Goal: Download file/media

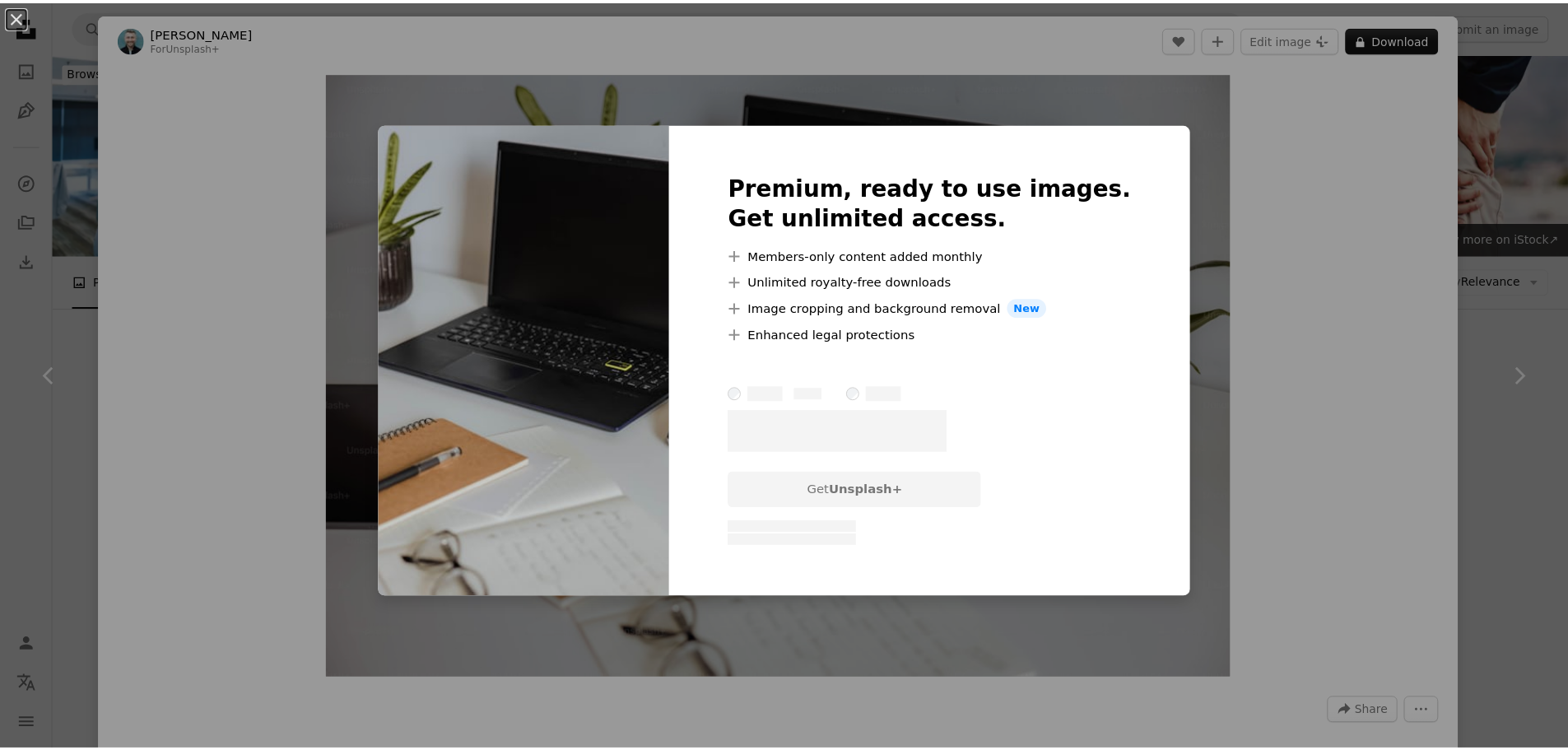
scroll to position [576, 0]
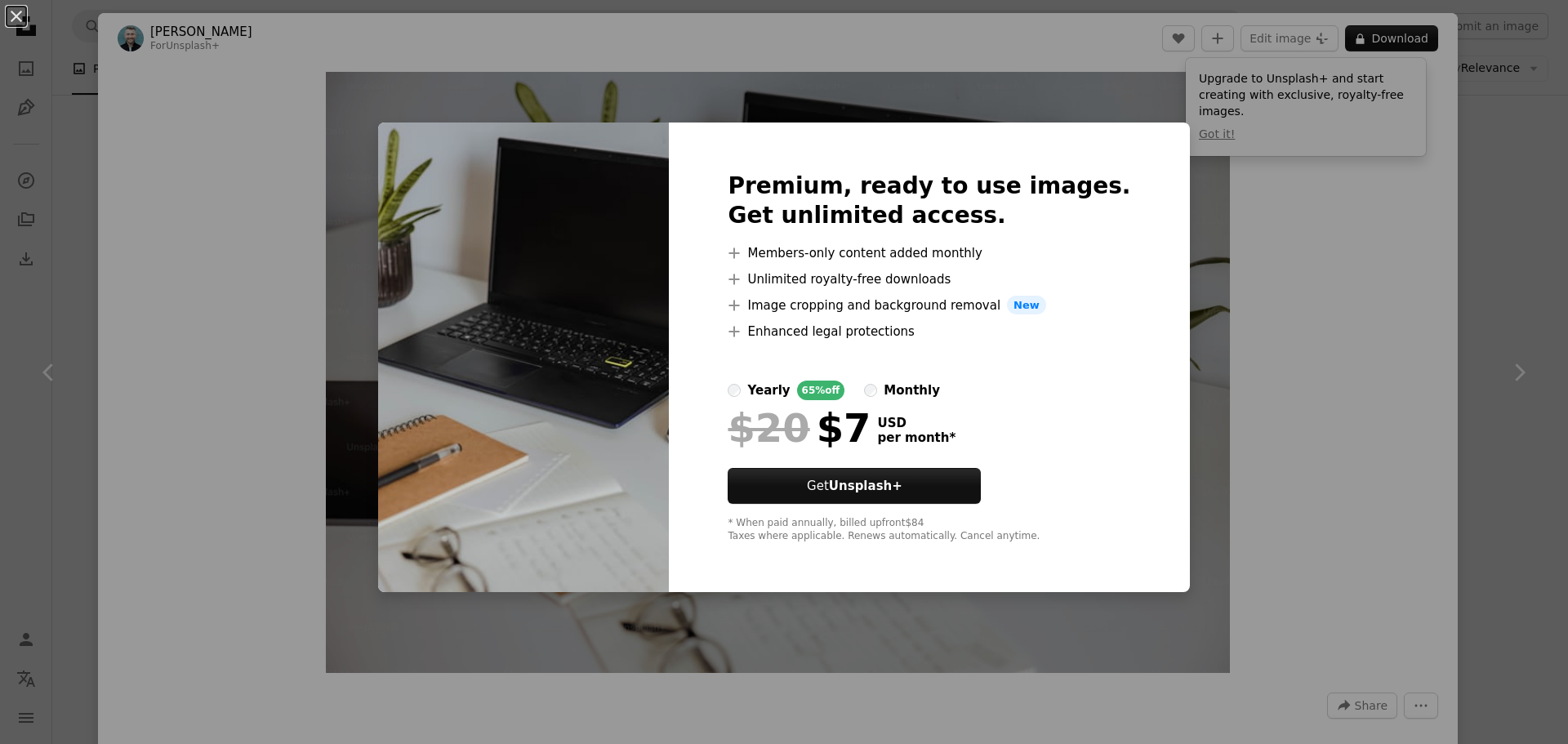
click at [1251, 312] on div "An X shape Premium, ready to use images. Get unlimited access. A plus sign Memb…" at bounding box center [784, 372] width 1568 height 744
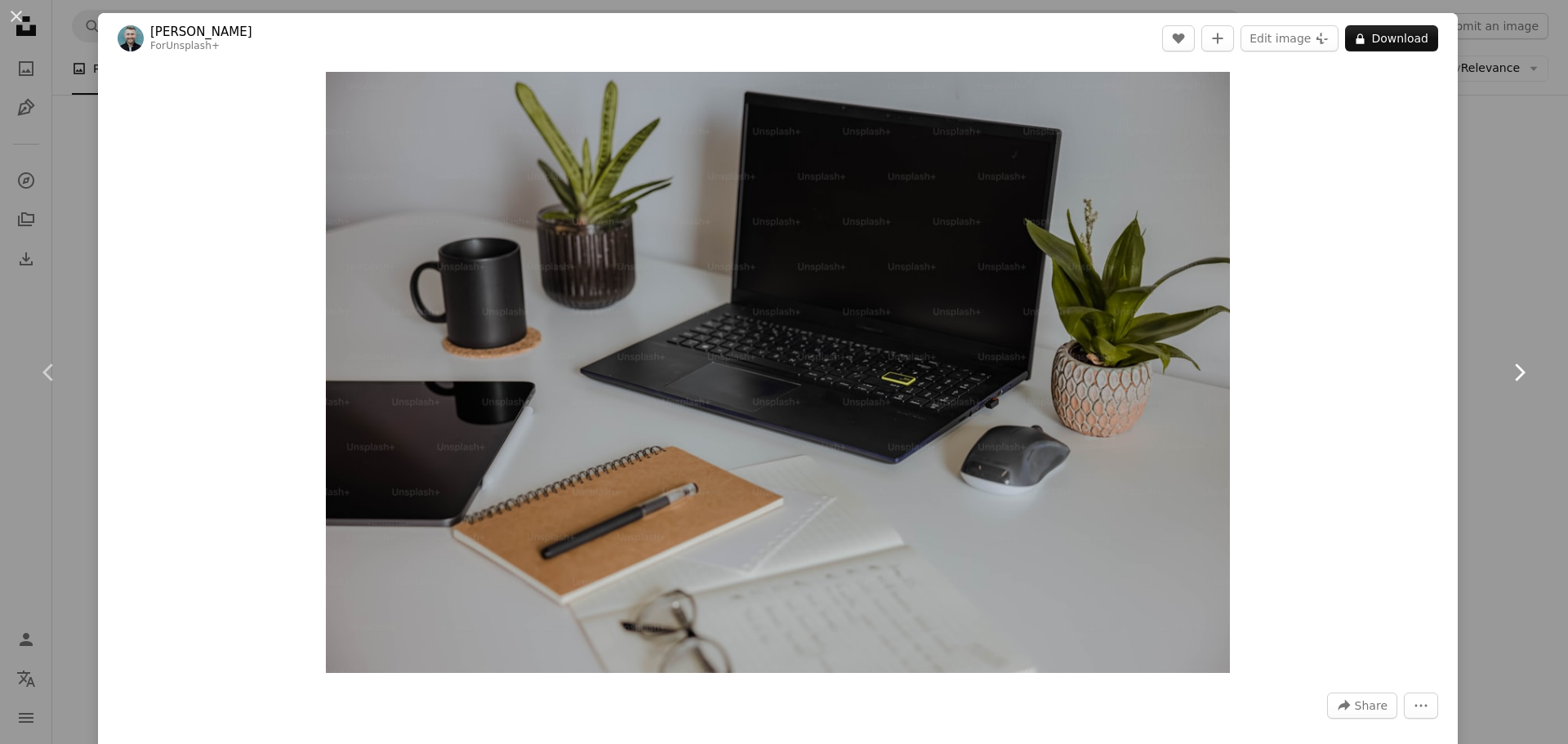
click at [1538, 320] on link "Chevron right" at bounding box center [1519, 372] width 98 height 157
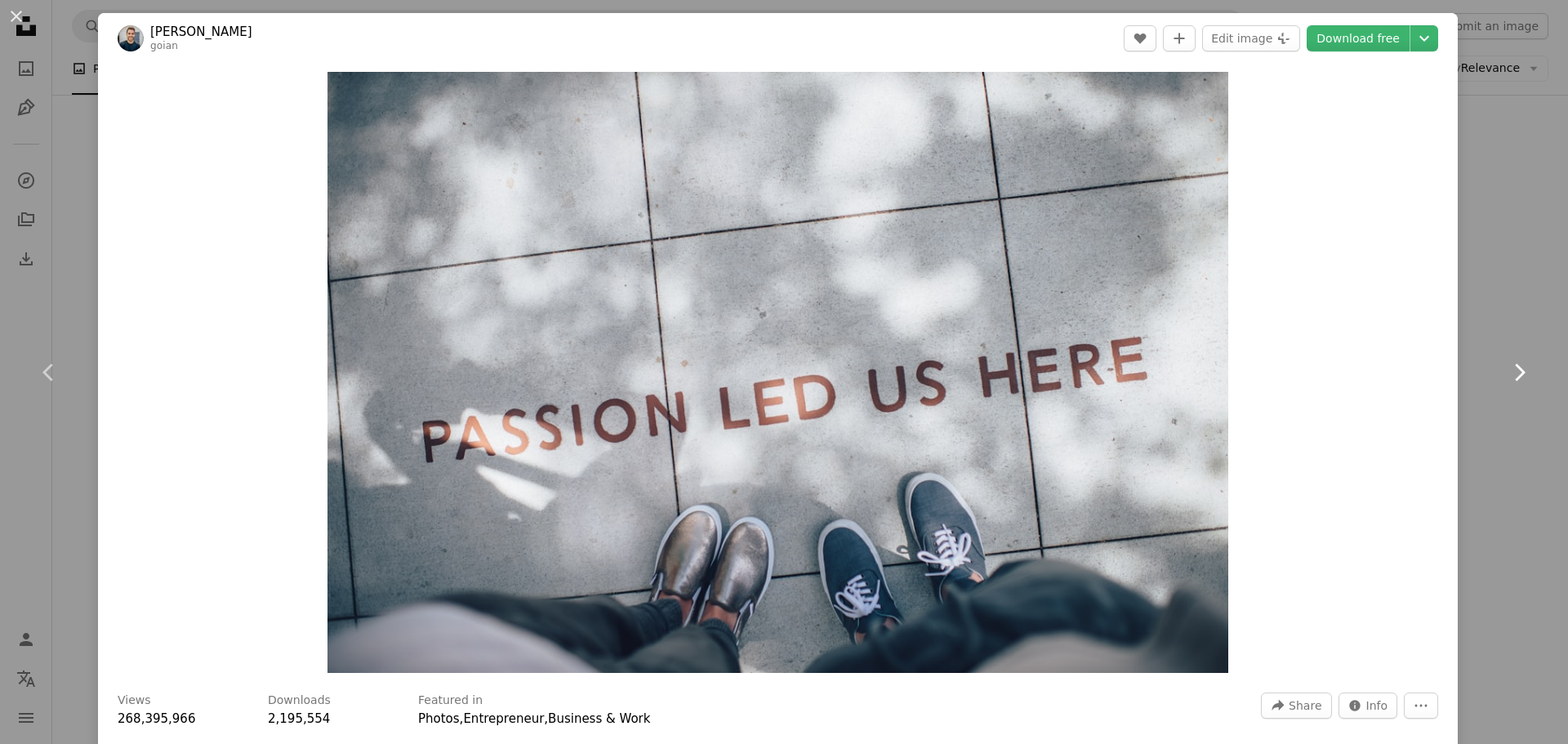
click at [1509, 314] on link "Chevron right" at bounding box center [1519, 372] width 98 height 157
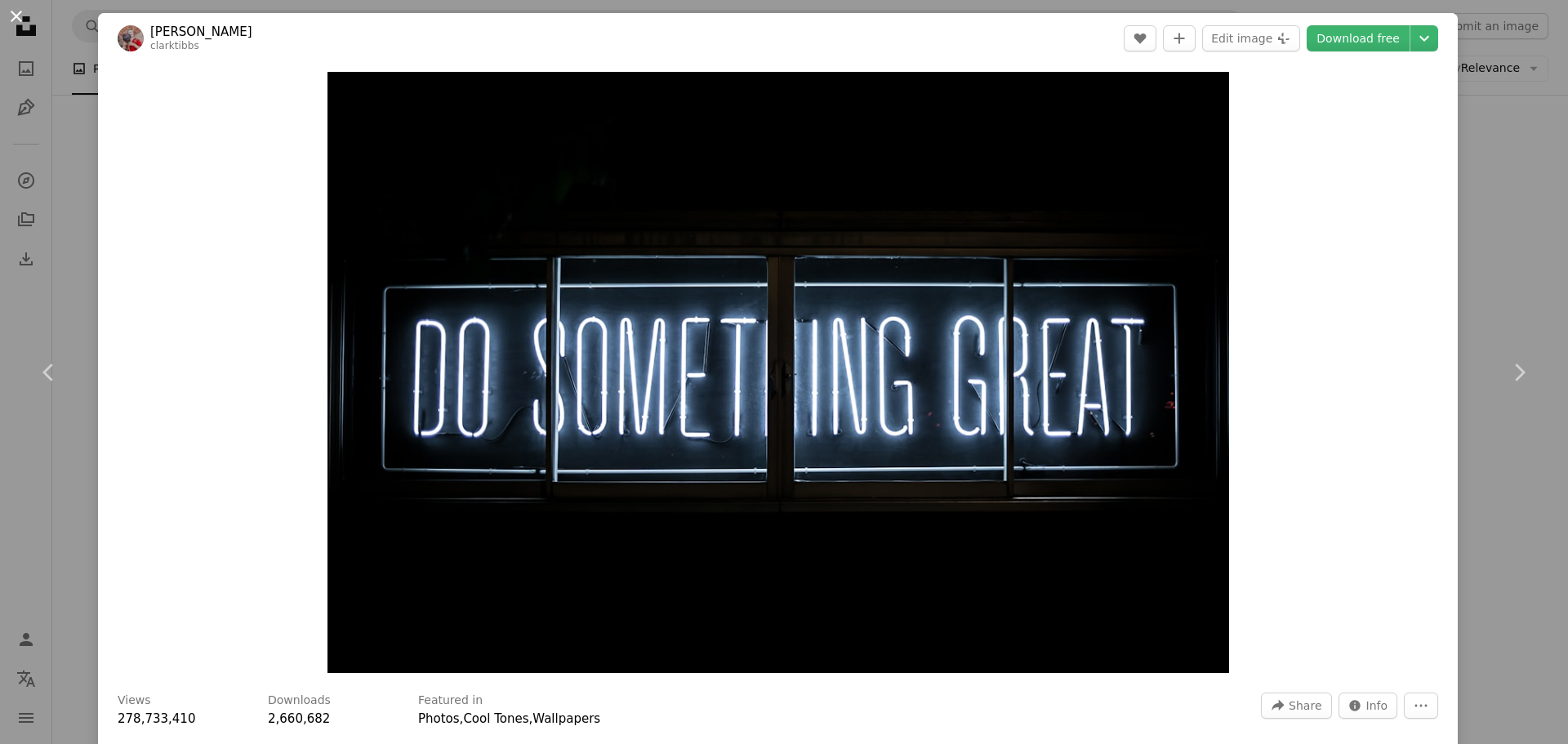
click at [17, 24] on button "An X shape" at bounding box center [16, 16] width 20 height 20
